Goal: Task Accomplishment & Management: Use online tool/utility

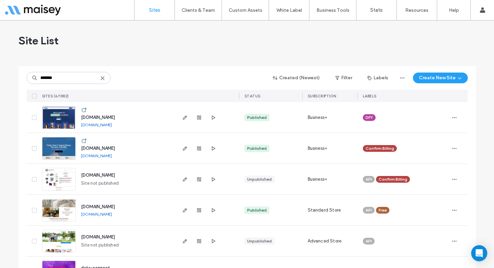
click at [108, 126] on link "[DOMAIN_NAME]" at bounding box center [96, 124] width 31 height 5
click at [183, 118] on icon "button" at bounding box center [184, 117] width 5 height 5
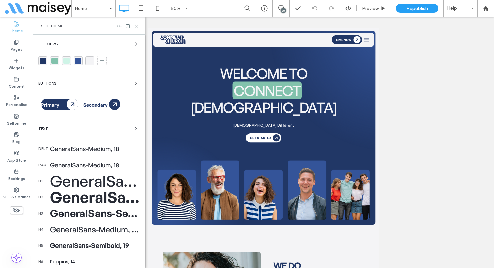
click at [137, 26] on icon at bounding box center [136, 26] width 5 height 5
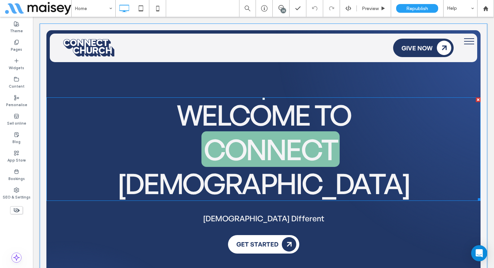
click at [365, 166] on span "[DEMOGRAPHIC_DATA]" at bounding box center [263, 183] width 292 height 35
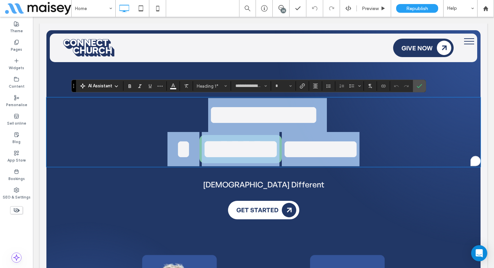
click at [399, 149] on h1 "******* ******" at bounding box center [263, 149] width 434 height 34
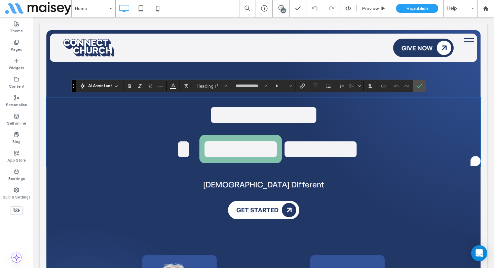
type input "**"
click at [419, 180] on h4 "Do Church Different" at bounding box center [263, 185] width 434 height 11
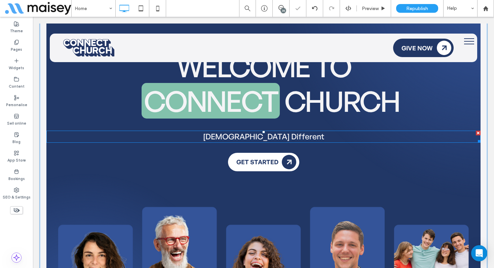
scroll to position [50, 0]
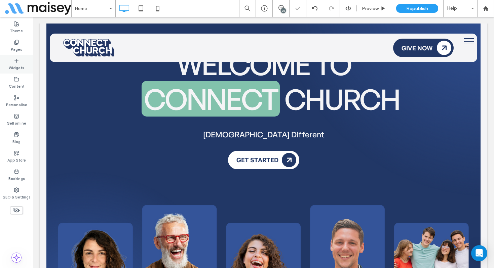
click at [20, 69] on label "Widgets" at bounding box center [16, 67] width 15 height 7
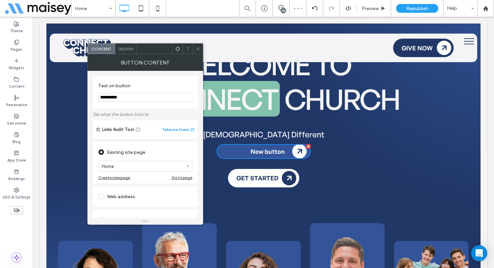
click at [309, 146] on div at bounding box center [308, 146] width 5 height 5
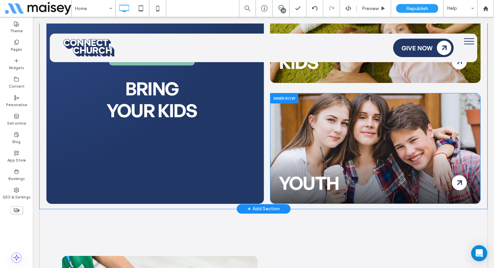
scroll to position [1066, 0]
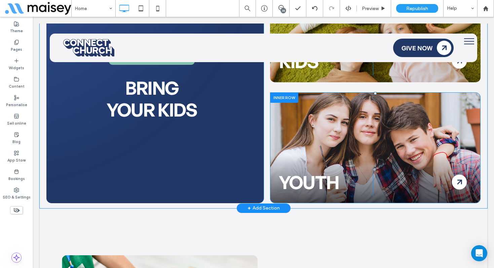
click at [328, 138] on div "YOUTH Click To Paste Click To Paste" at bounding box center [375, 147] width 210 height 111
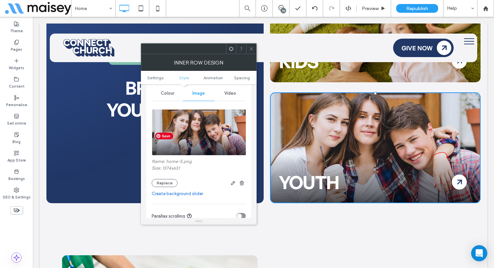
scroll to position [85, 0]
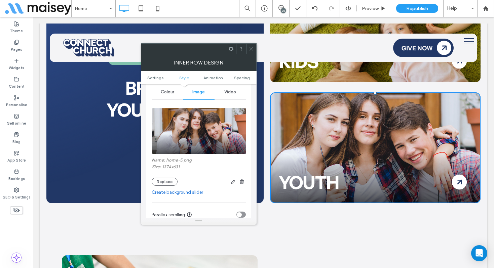
click at [253, 49] on icon at bounding box center [251, 48] width 5 height 5
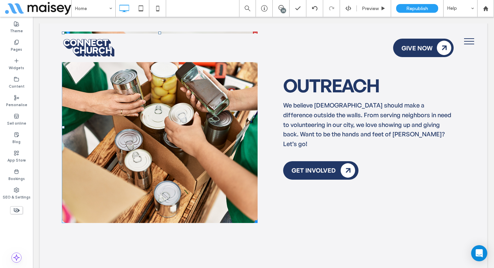
scroll to position [1307, 0]
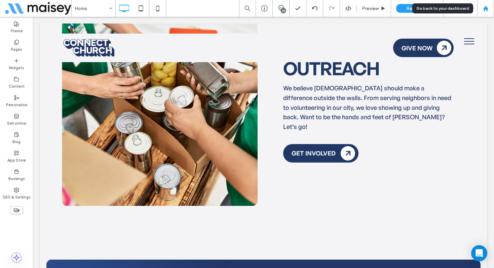
click at [487, 12] on div at bounding box center [485, 8] width 17 height 17
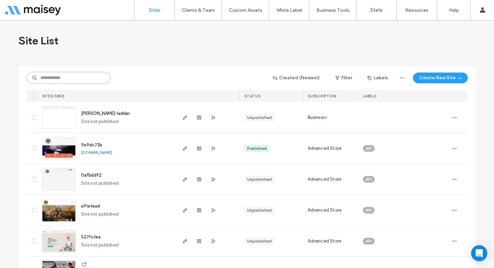
click at [95, 80] on input at bounding box center [69, 78] width 84 height 12
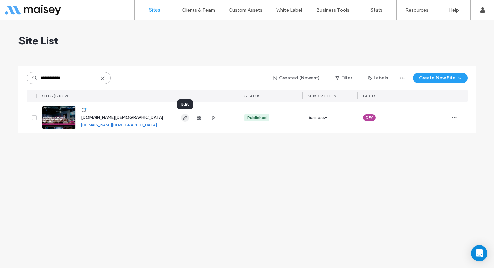
type input "**********"
click at [186, 118] on icon "button" at bounding box center [184, 117] width 5 height 5
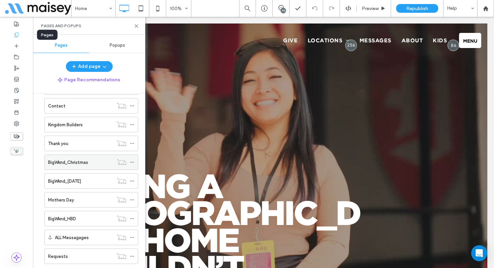
click at [102, 165] on div "BigWknd_Christmas" at bounding box center [80, 162] width 65 height 7
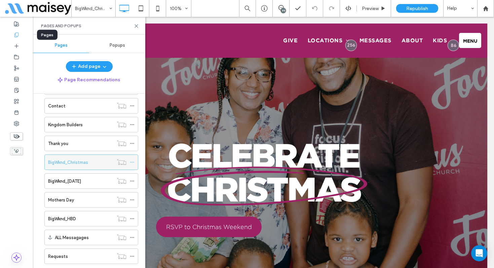
scroll to position [671, 0]
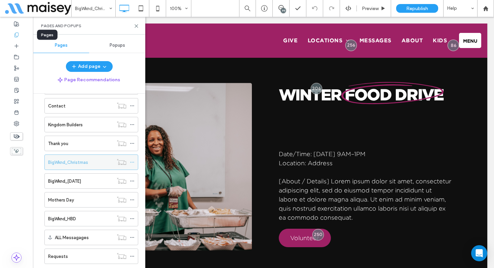
click at [134, 161] on icon at bounding box center [132, 162] width 5 height 5
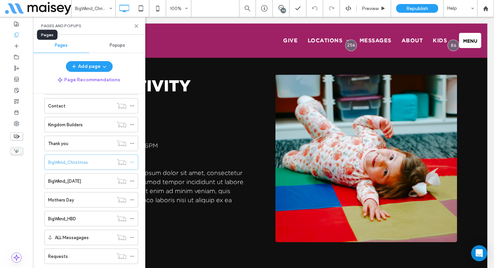
scroll to position [1337, 0]
